Goal: Find contact information: Find contact information

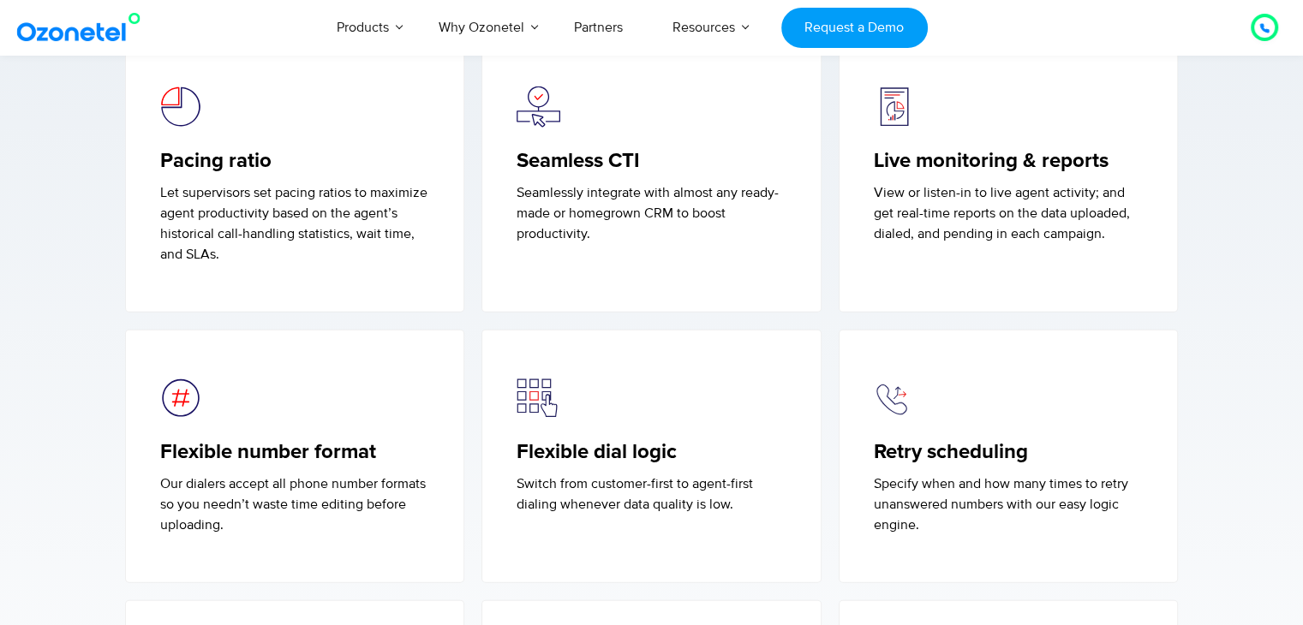
scroll to position [4284, 0]
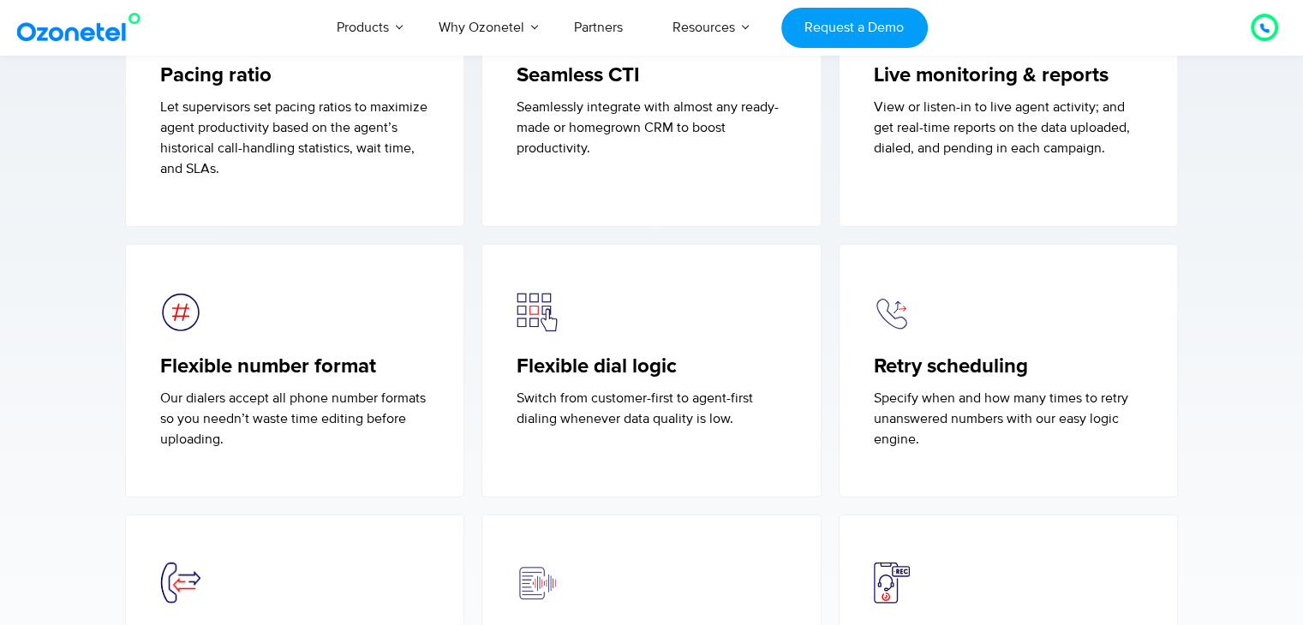
click at [644, 362] on h5 "Flexible dial logic" at bounding box center [652, 367] width 270 height 25
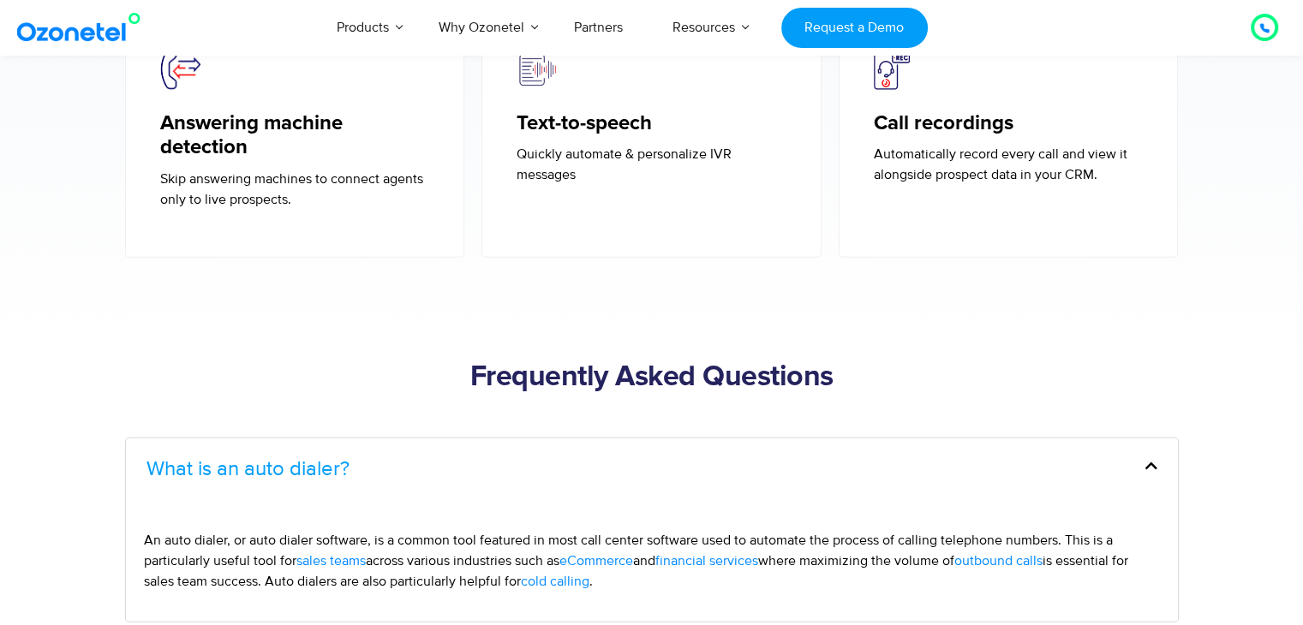
scroll to position [4626, 0]
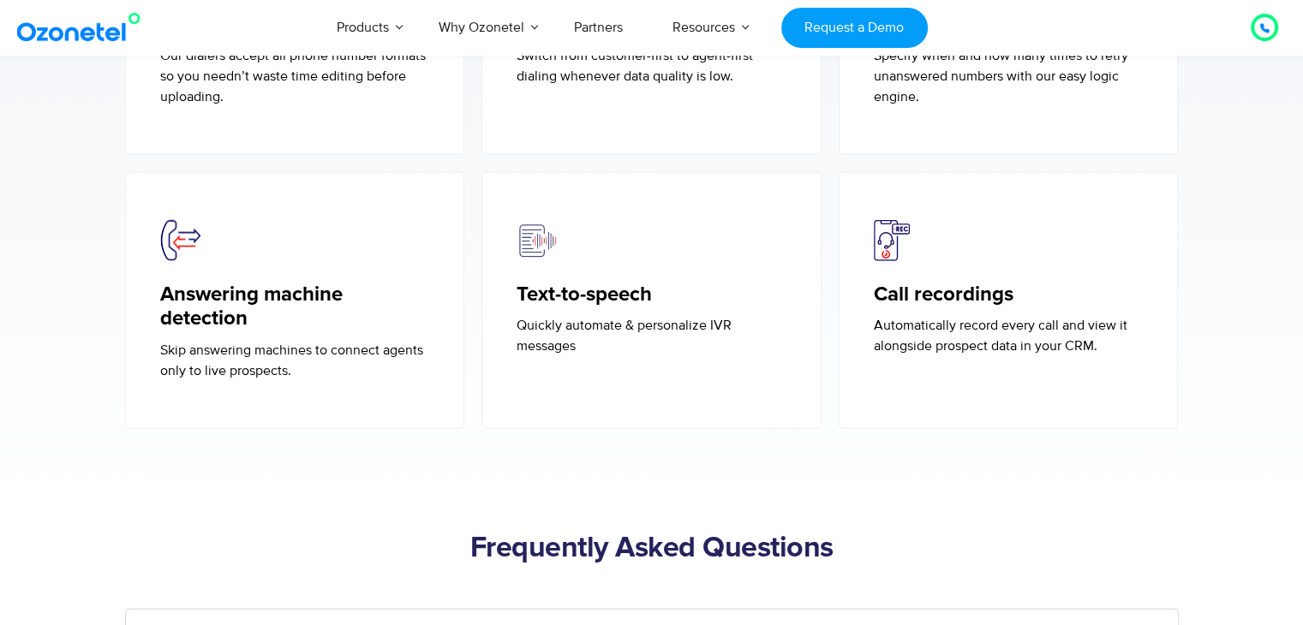
click at [976, 296] on h5 "Call recordings" at bounding box center [1009, 295] width 270 height 25
click at [610, 296] on h5 "Text-to-speech" at bounding box center [652, 295] width 270 height 25
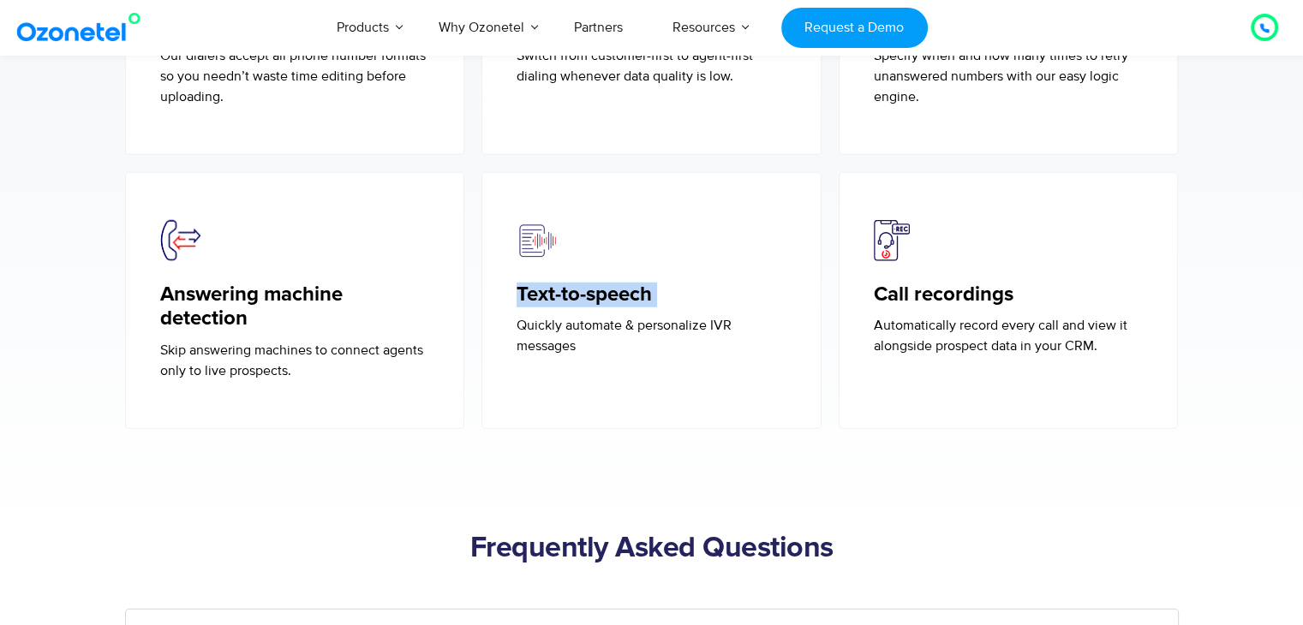
click at [610, 296] on h5 "Text-to-speech" at bounding box center [652, 295] width 270 height 25
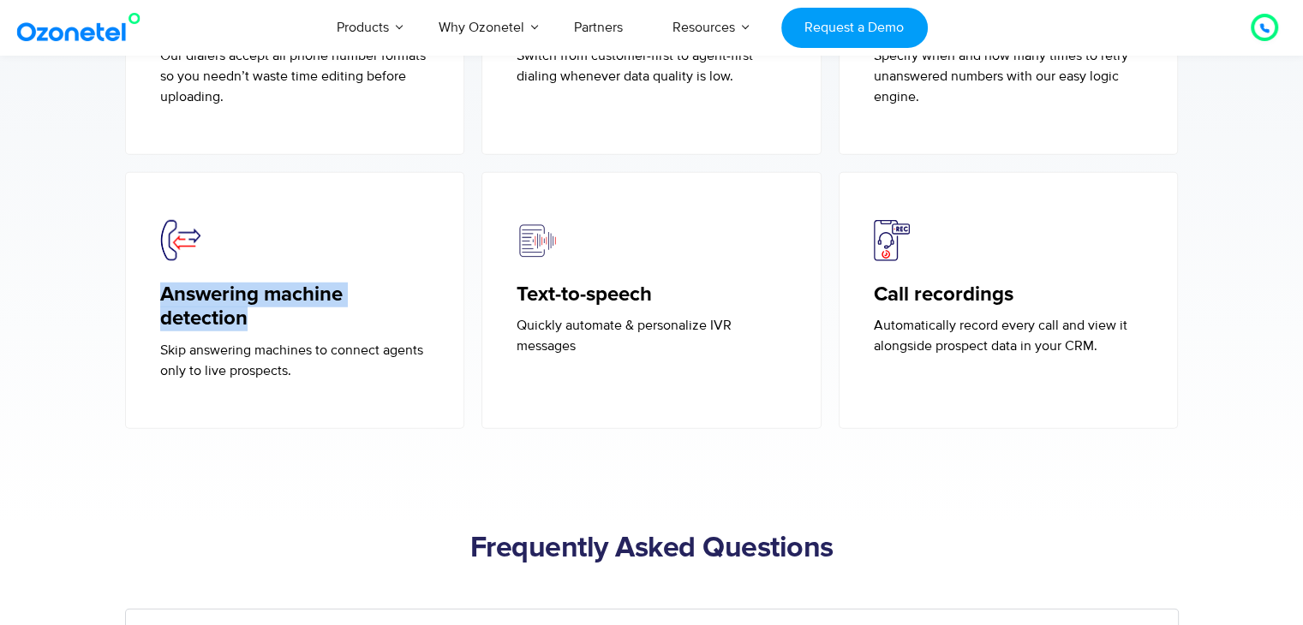
drag, startPoint x: 253, startPoint y: 323, endPoint x: 153, endPoint y: 289, distance: 105.1
click at [153, 289] on div "Answering machine detection Skip answering machines to connect agents only to l…" at bounding box center [295, 301] width 340 height 258
click at [610, 330] on p "Quickly automate & personalize IVR messages" at bounding box center [652, 335] width 270 height 41
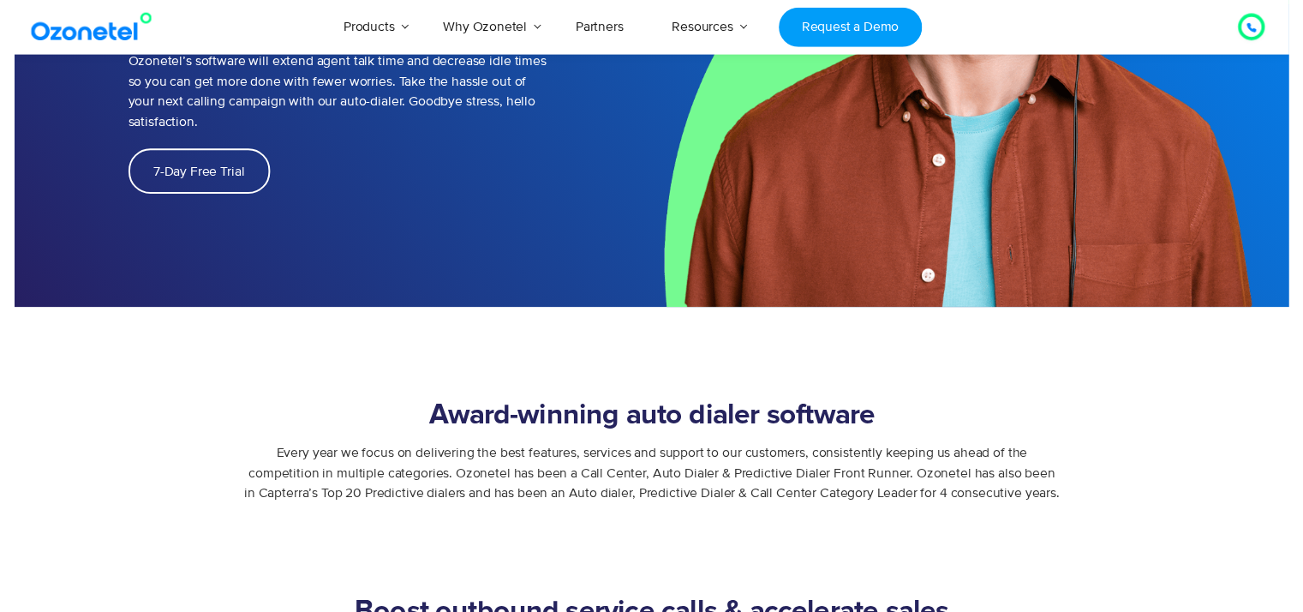
scroll to position [0, 0]
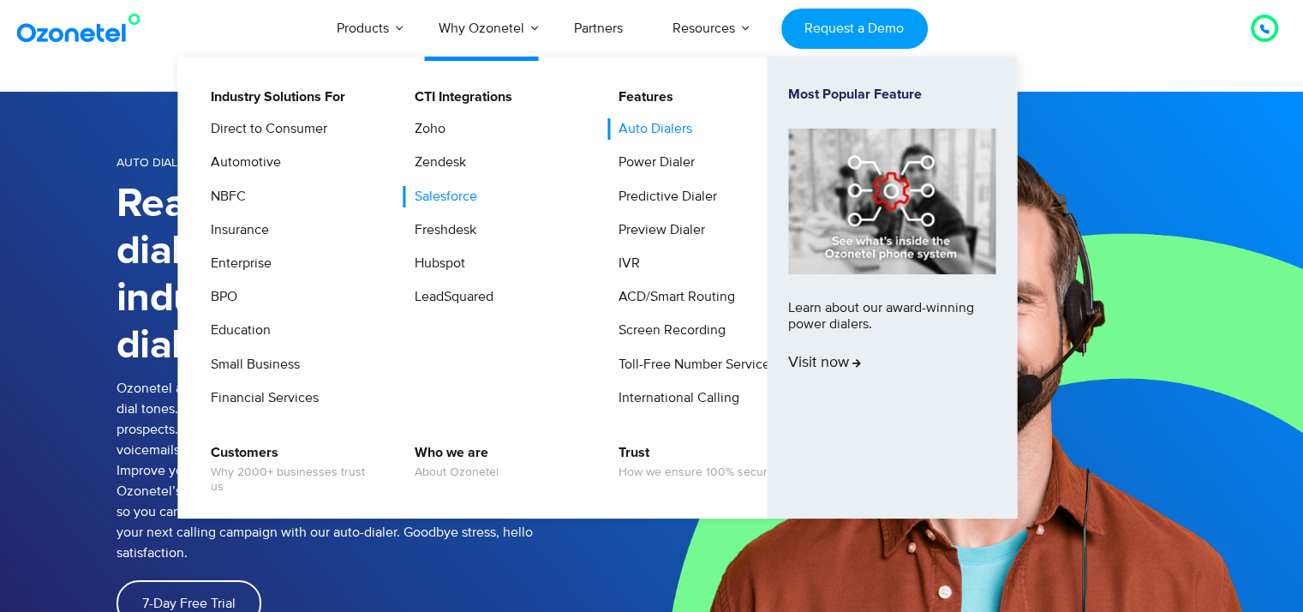
click at [452, 201] on link "Salesforce" at bounding box center [442, 196] width 76 height 21
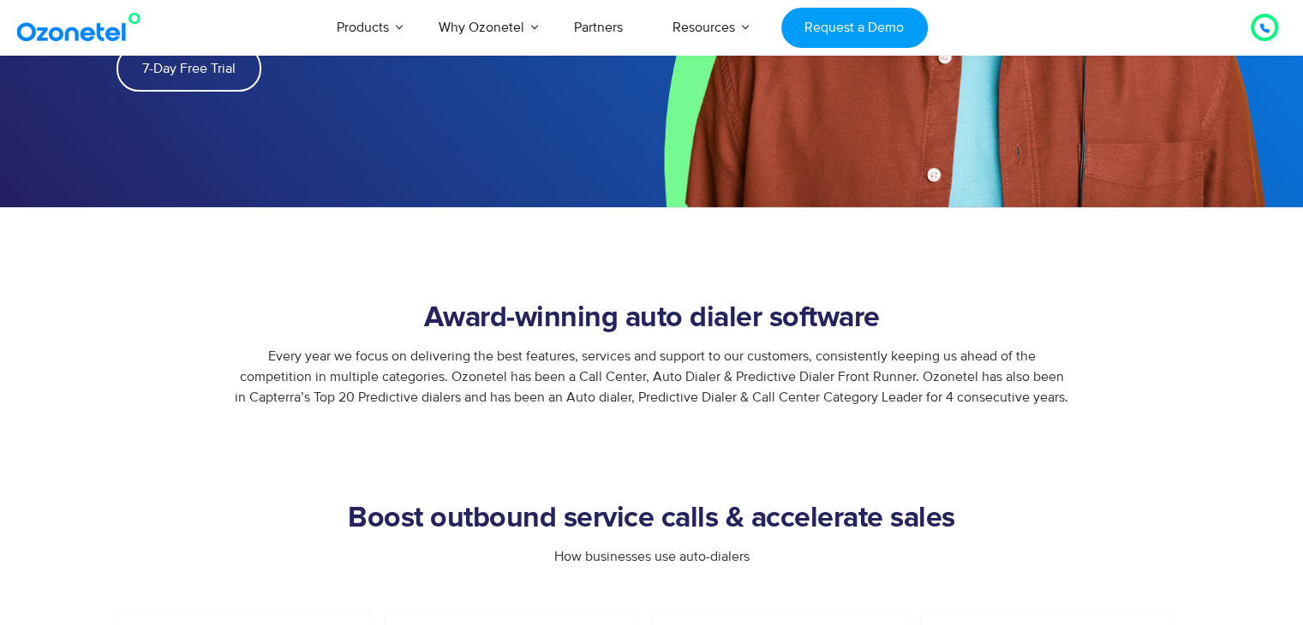
scroll to position [1247, 0]
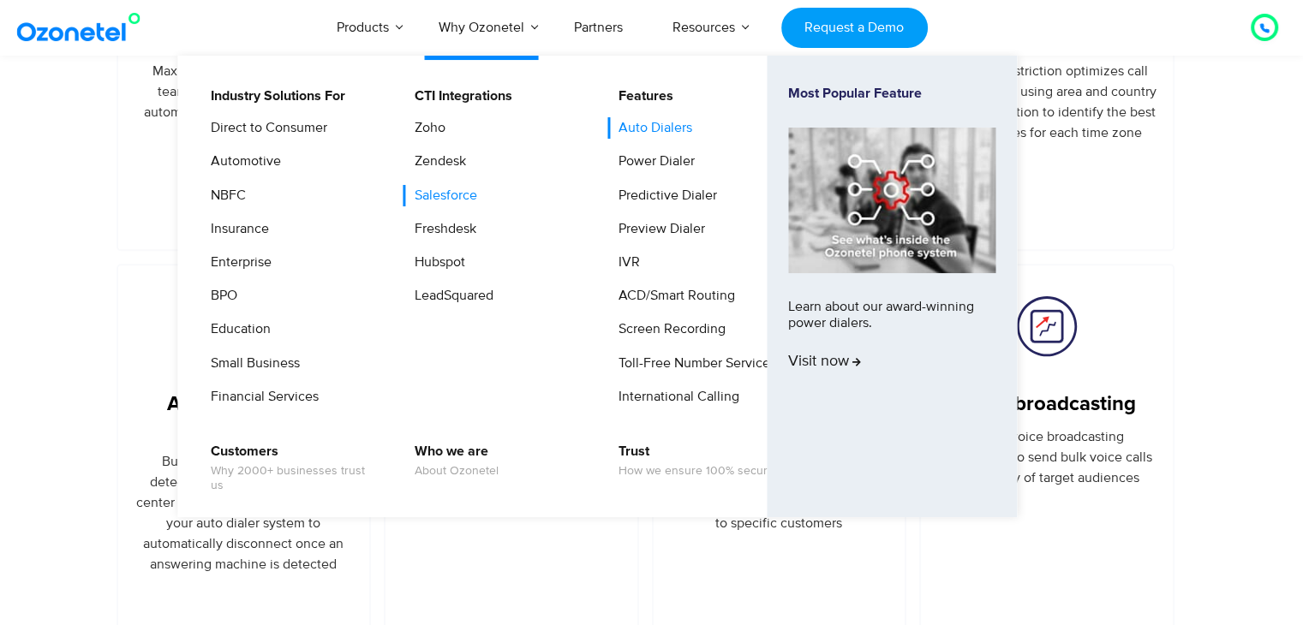
click at [451, 196] on link "Salesforce" at bounding box center [442, 195] width 76 height 21
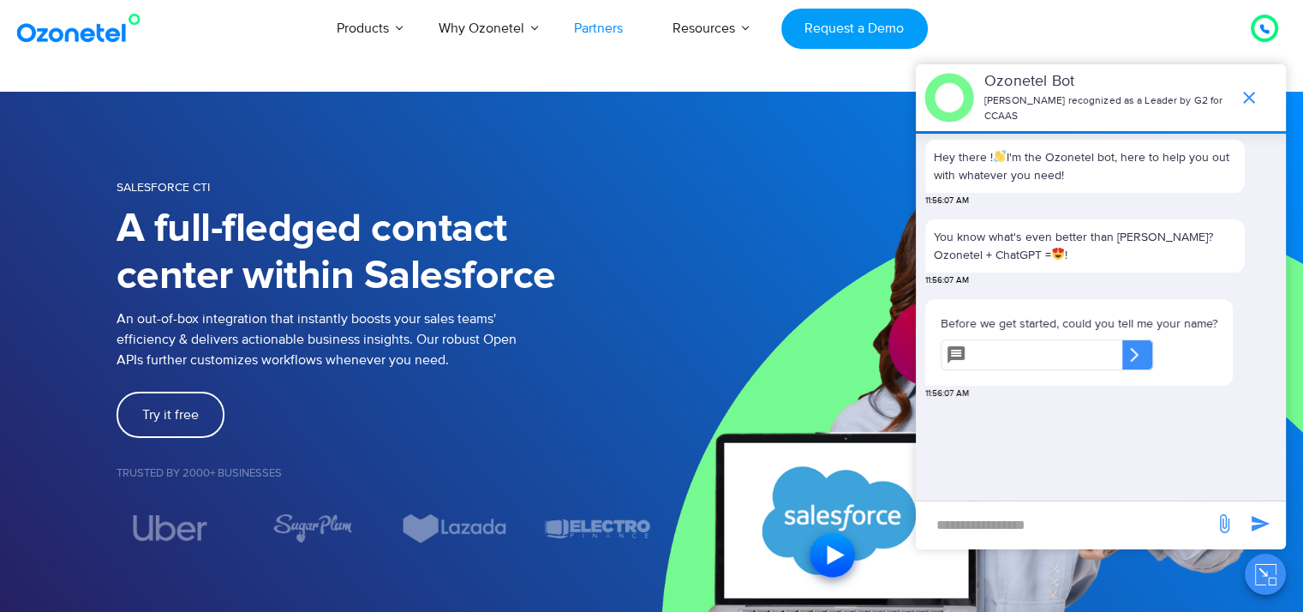
click at [609, 35] on link "Partners" at bounding box center [598, 28] width 99 height 57
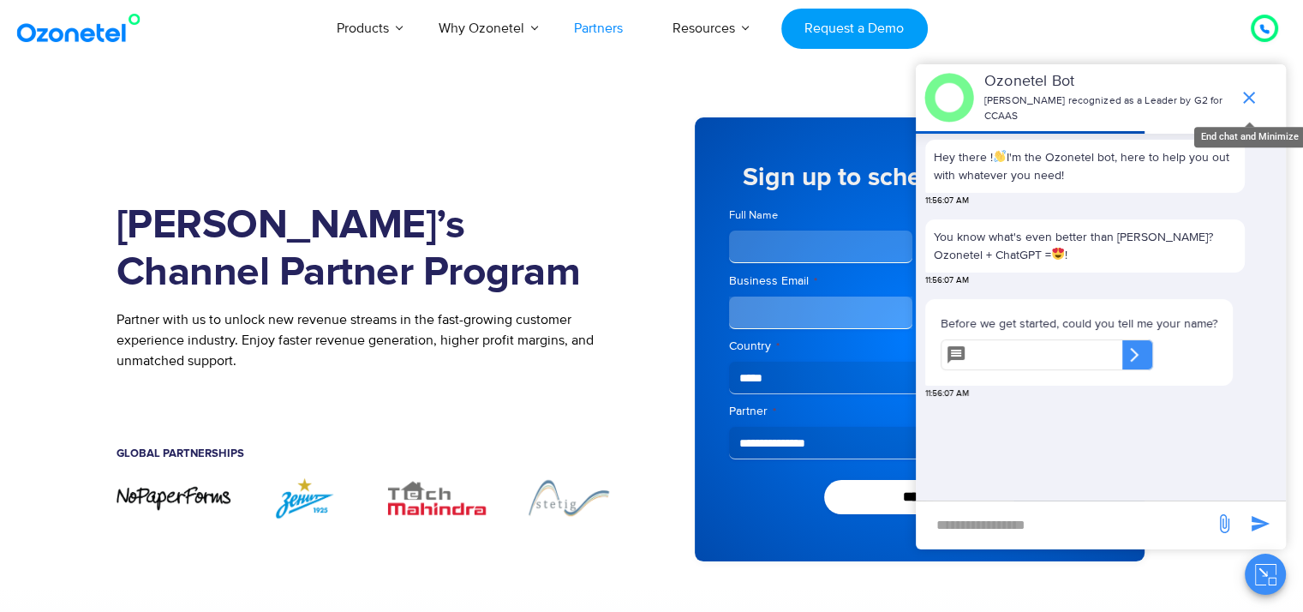
click at [1256, 97] on icon "end chat or minimize" at bounding box center [1249, 97] width 21 height 21
